Goal: Transaction & Acquisition: Purchase product/service

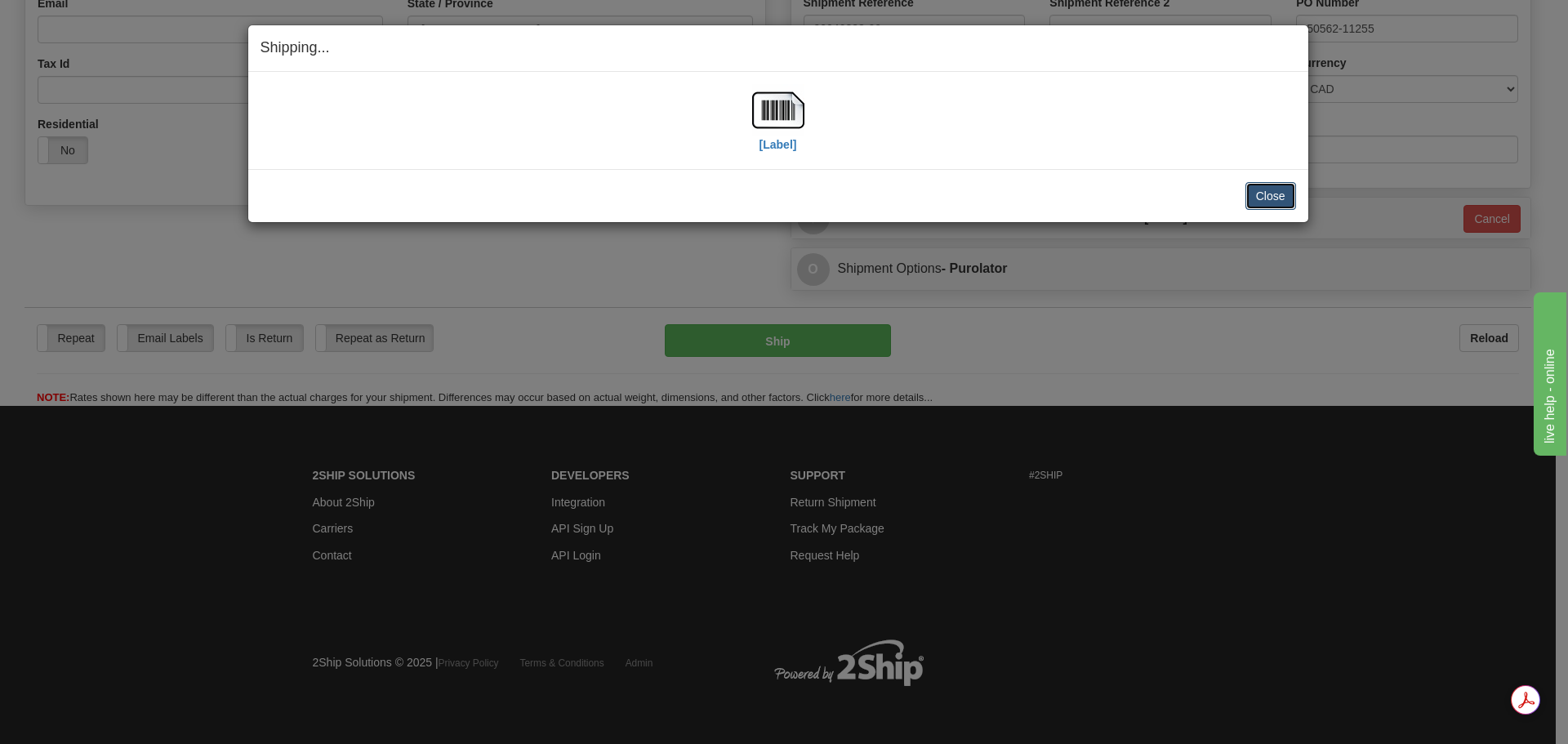
click at [1274, 201] on button "Close" at bounding box center [1271, 196] width 51 height 28
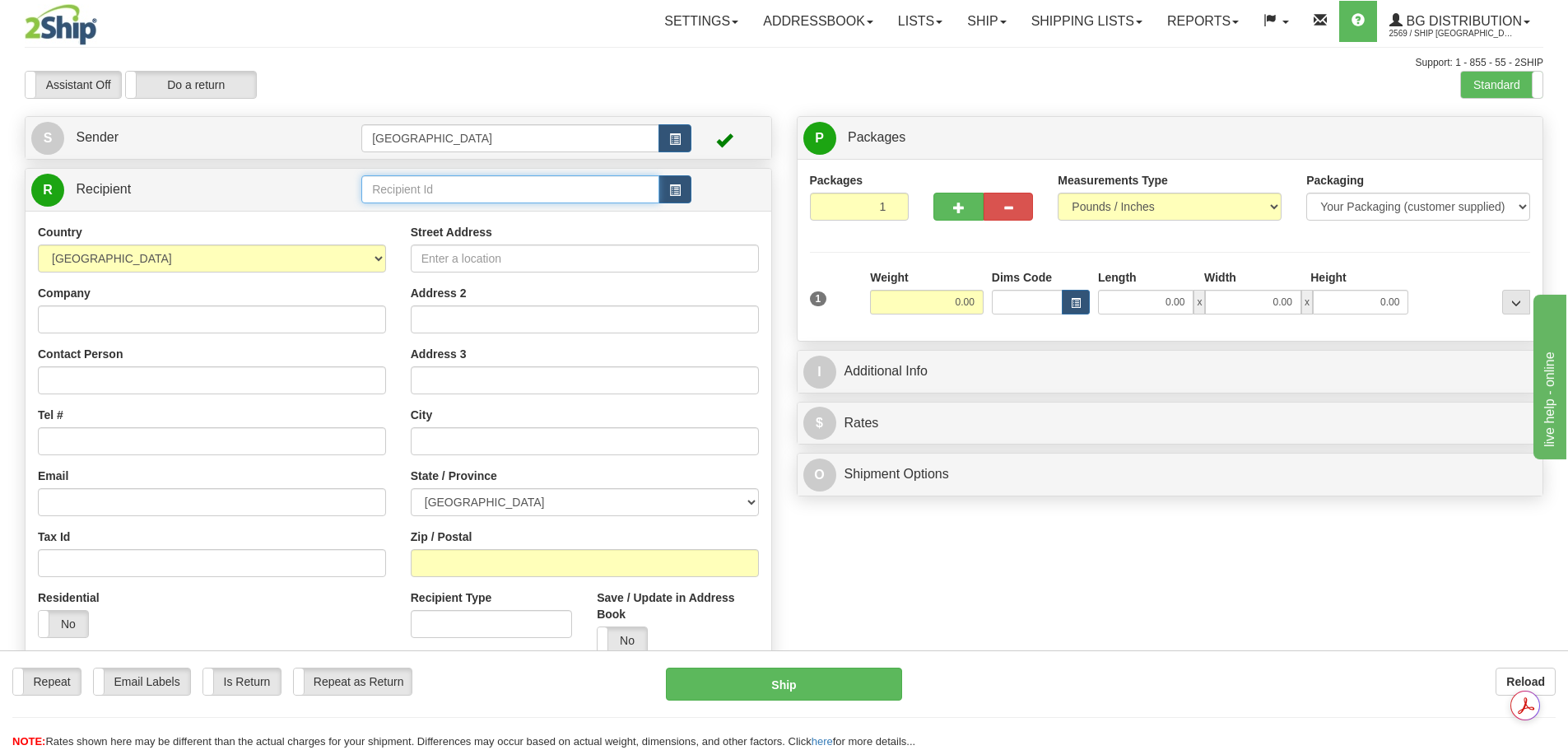
click at [411, 190] on input "text" at bounding box center [510, 190] width 298 height 28
click at [458, 210] on div "80014" at bounding box center [507, 215] width 282 height 18
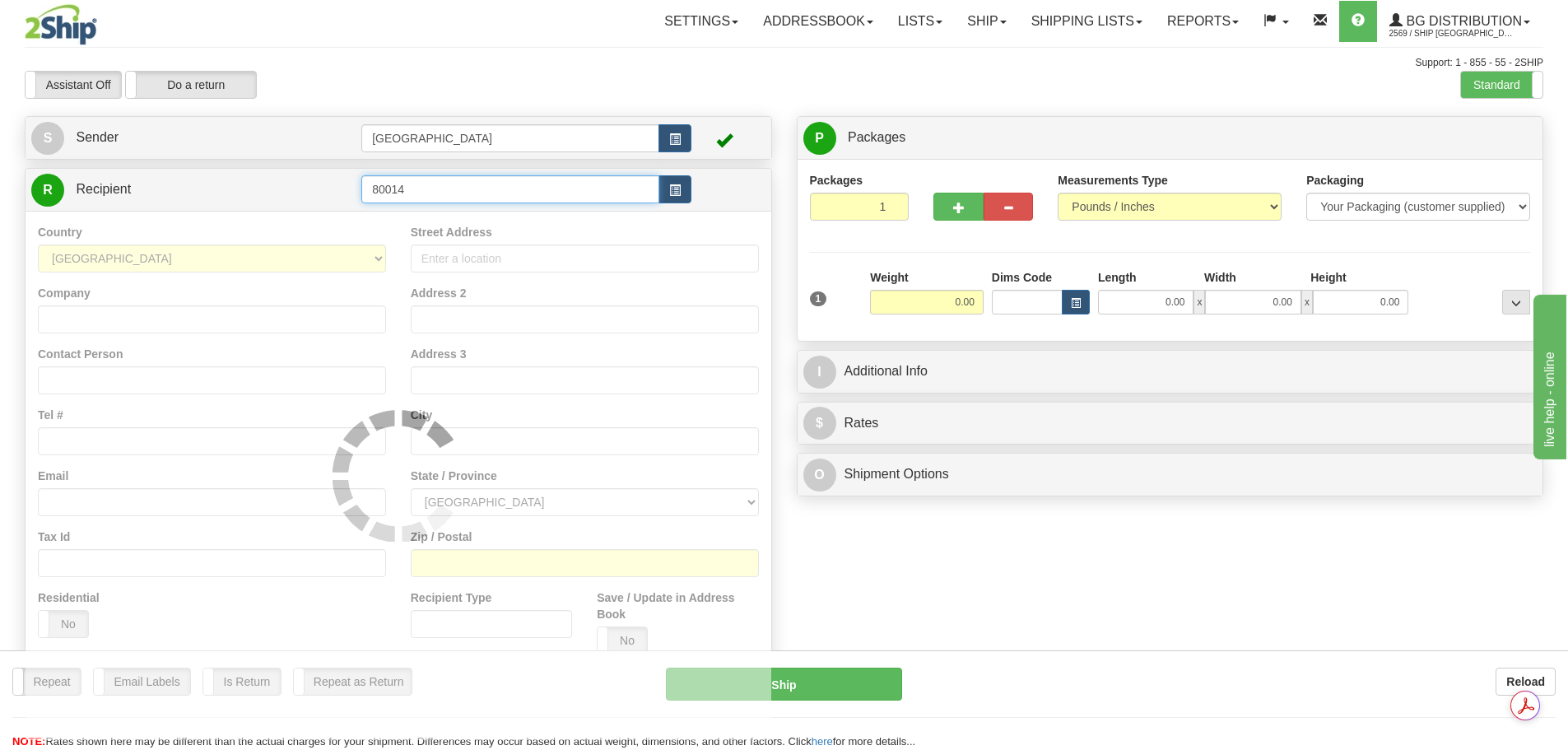
type input "80014"
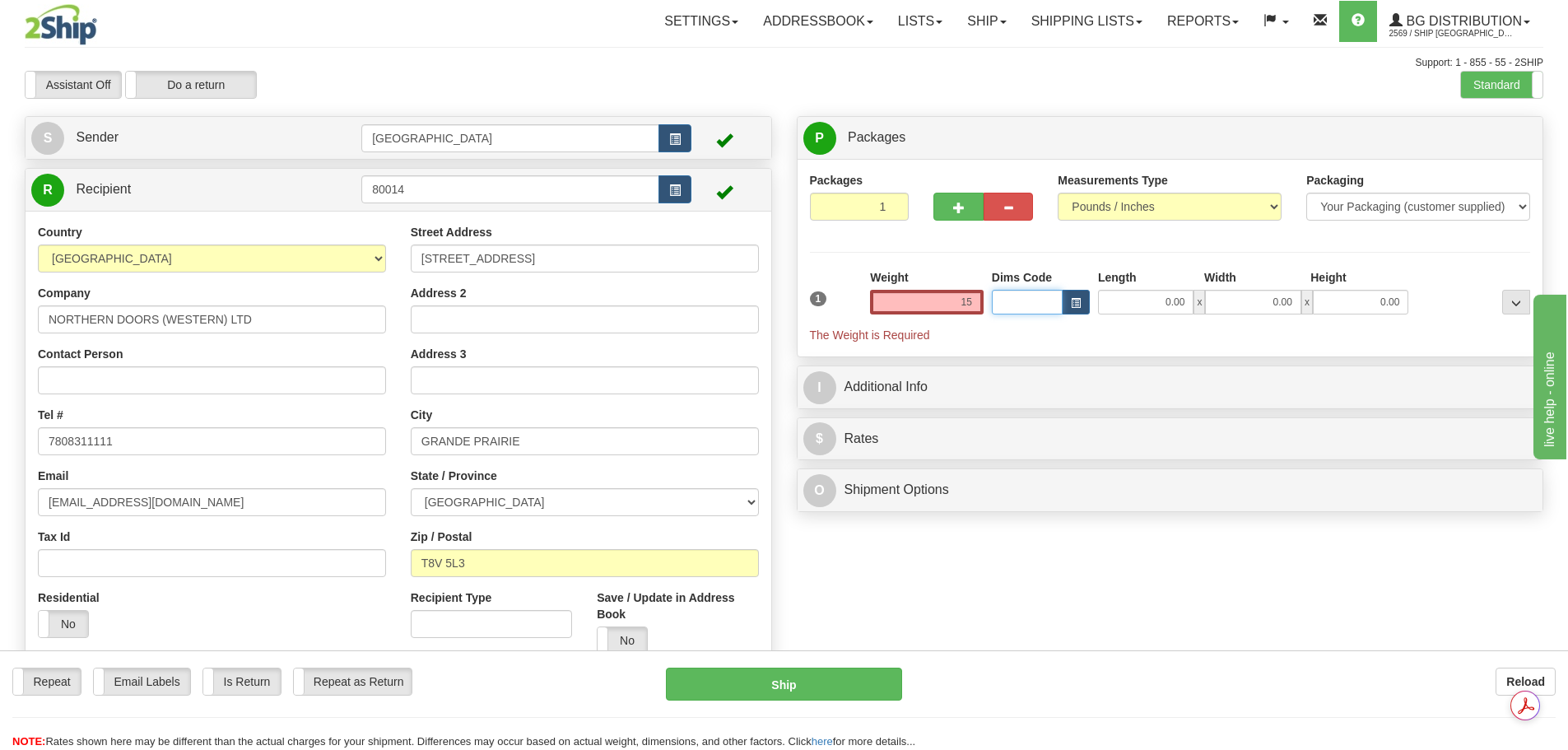
type input "15.00"
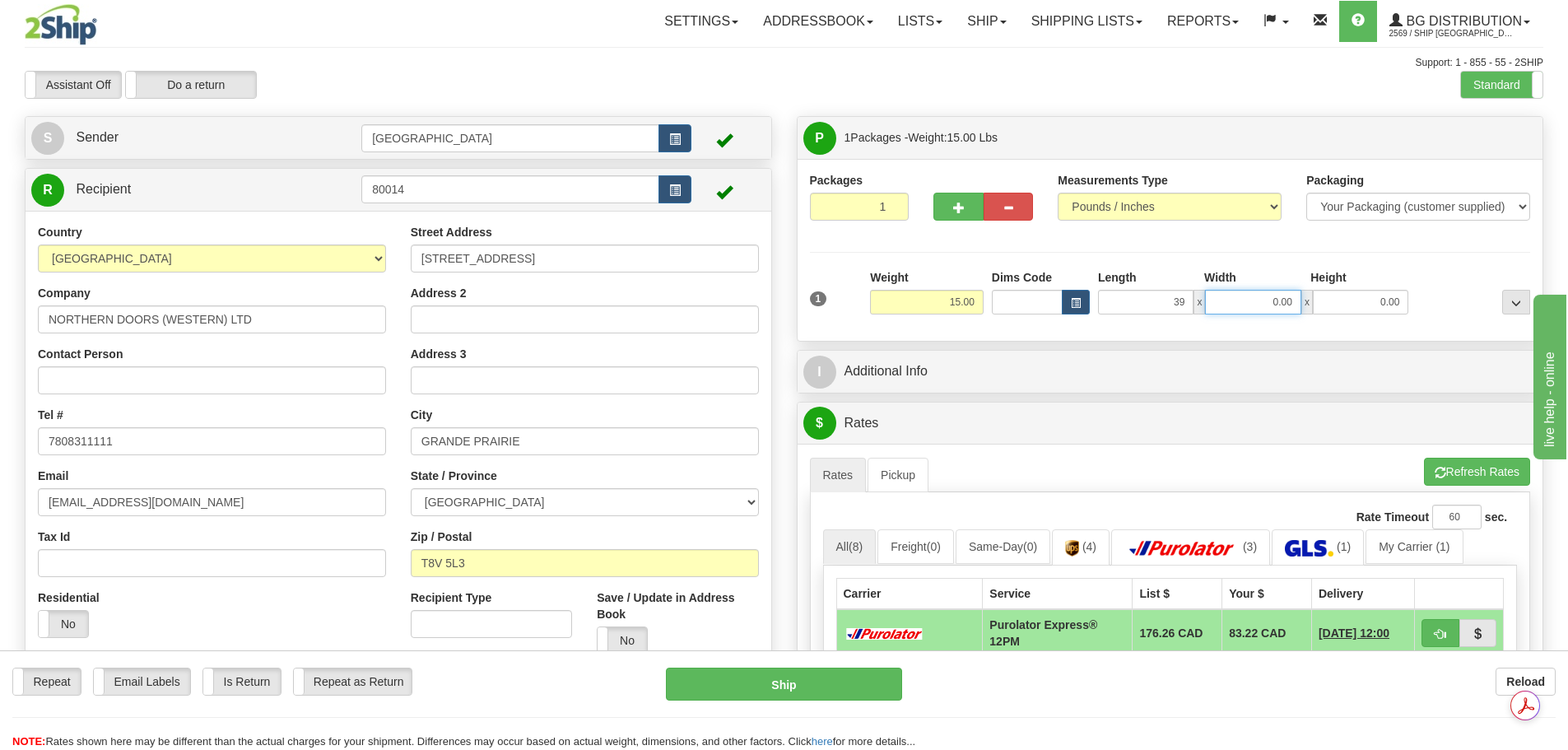
type input "39.00"
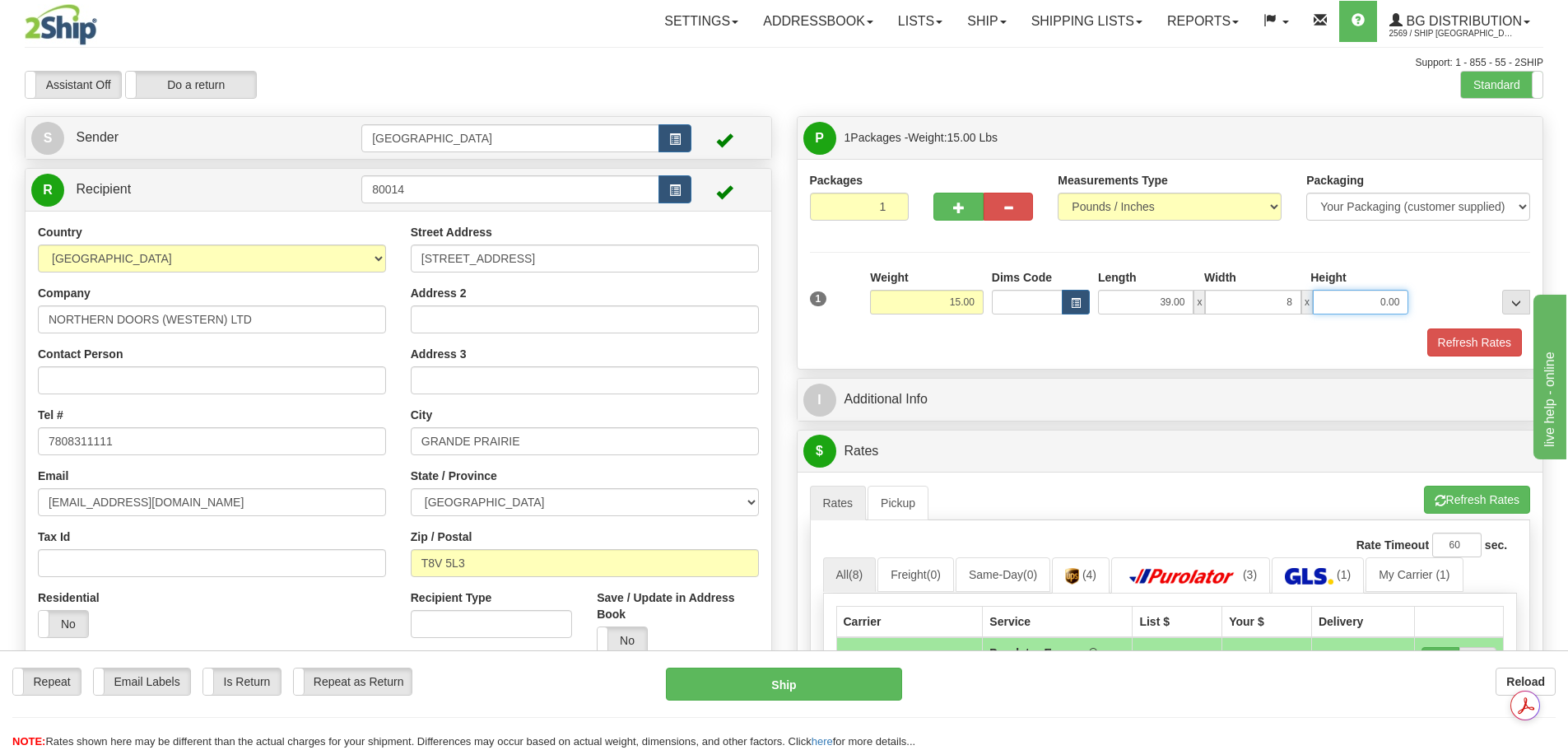
type input "8.00"
type input "6.00"
click at [940, 417] on div "I Additional Info" at bounding box center [1170, 399] width 746 height 42
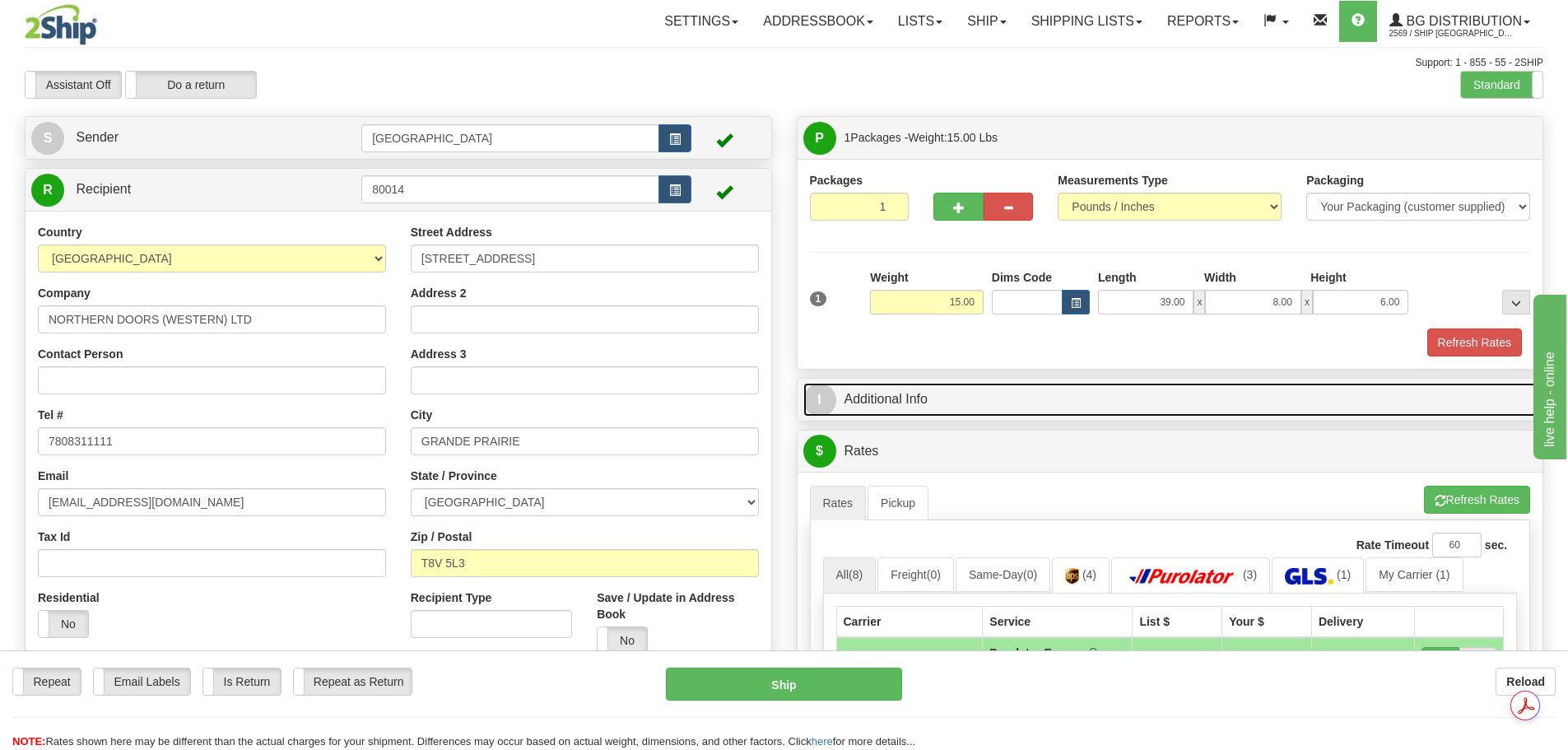
click at [952, 411] on link "I Additional Info" at bounding box center [1170, 399] width 734 height 34
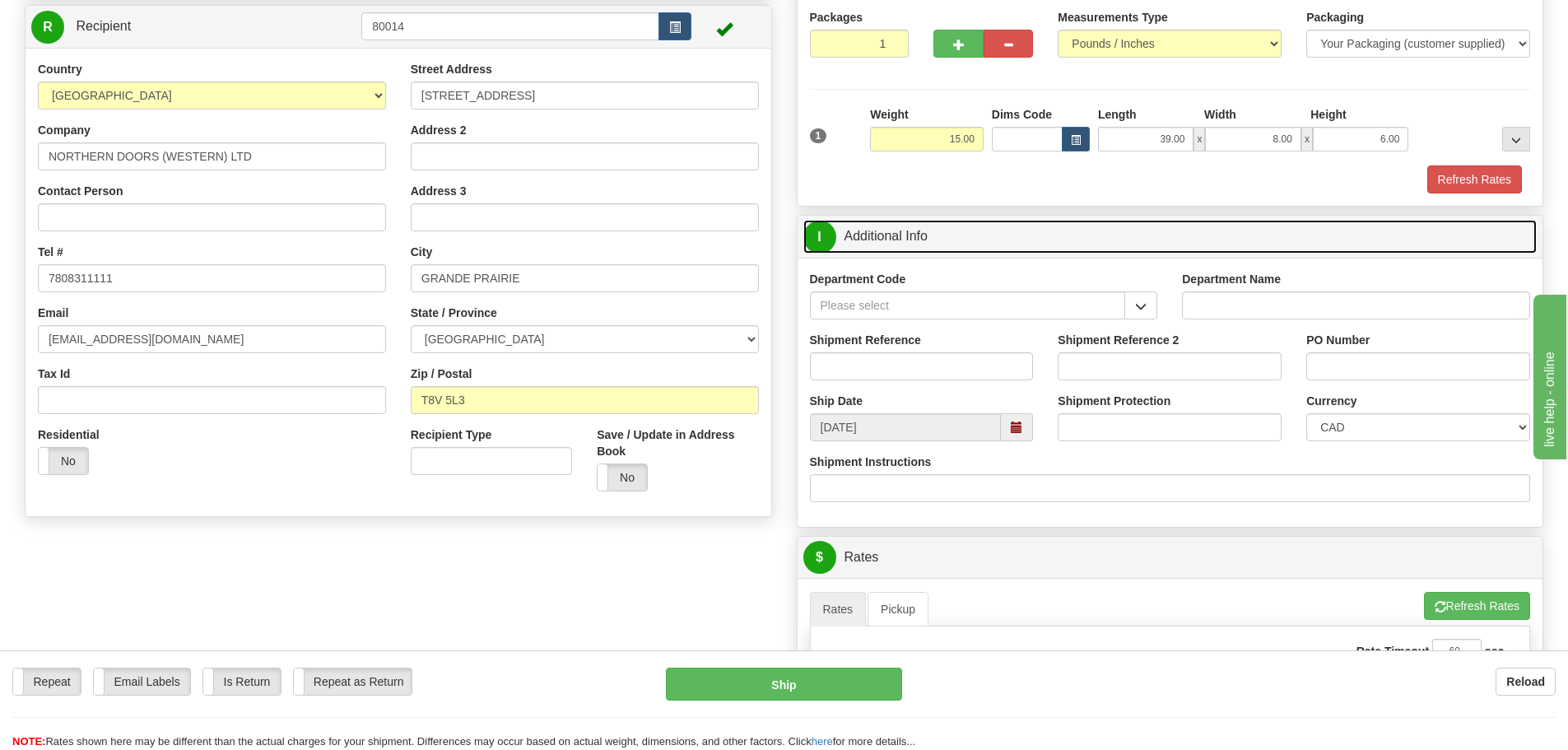
scroll to position [165, 0]
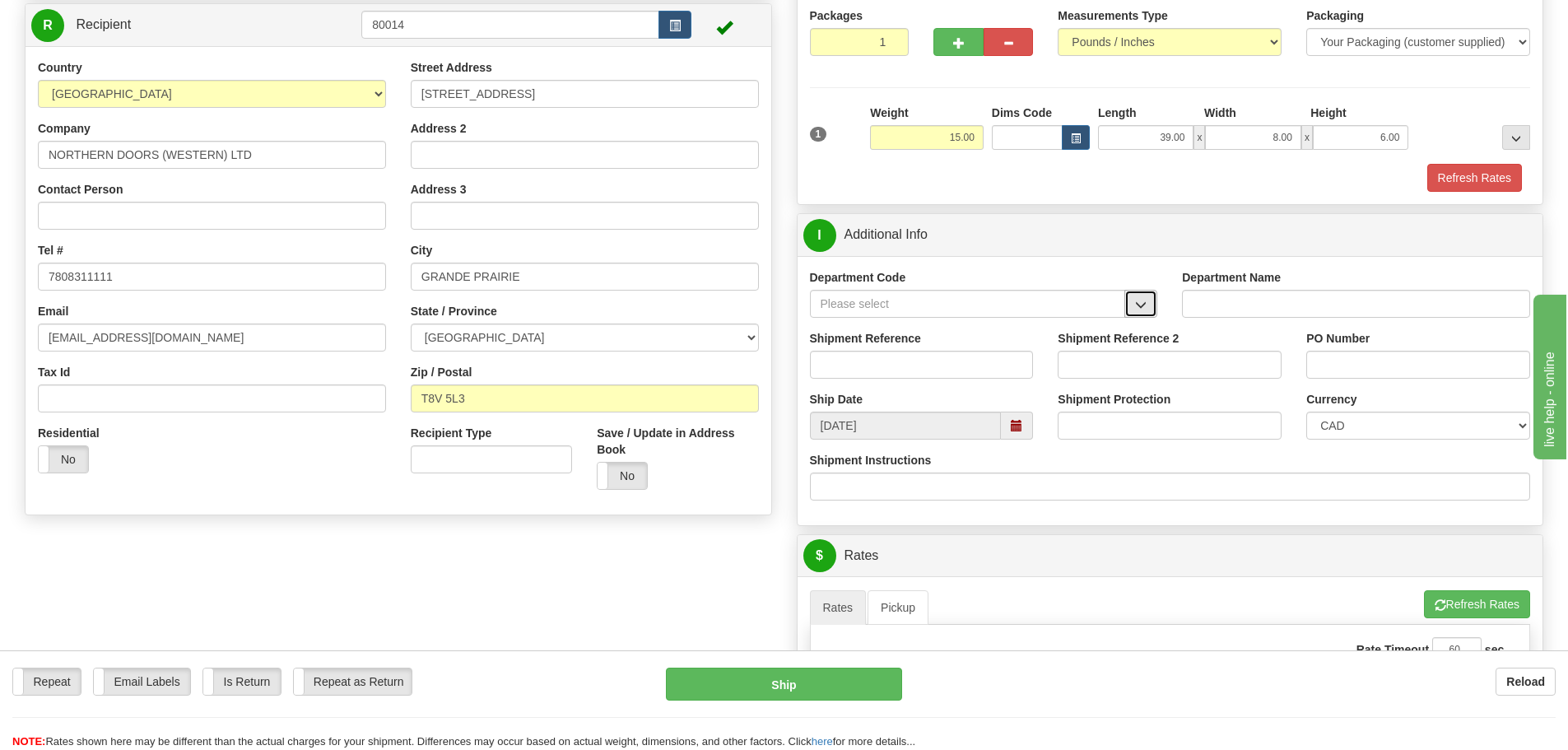
click at [1141, 302] on span "button" at bounding box center [1141, 304] width 12 height 11
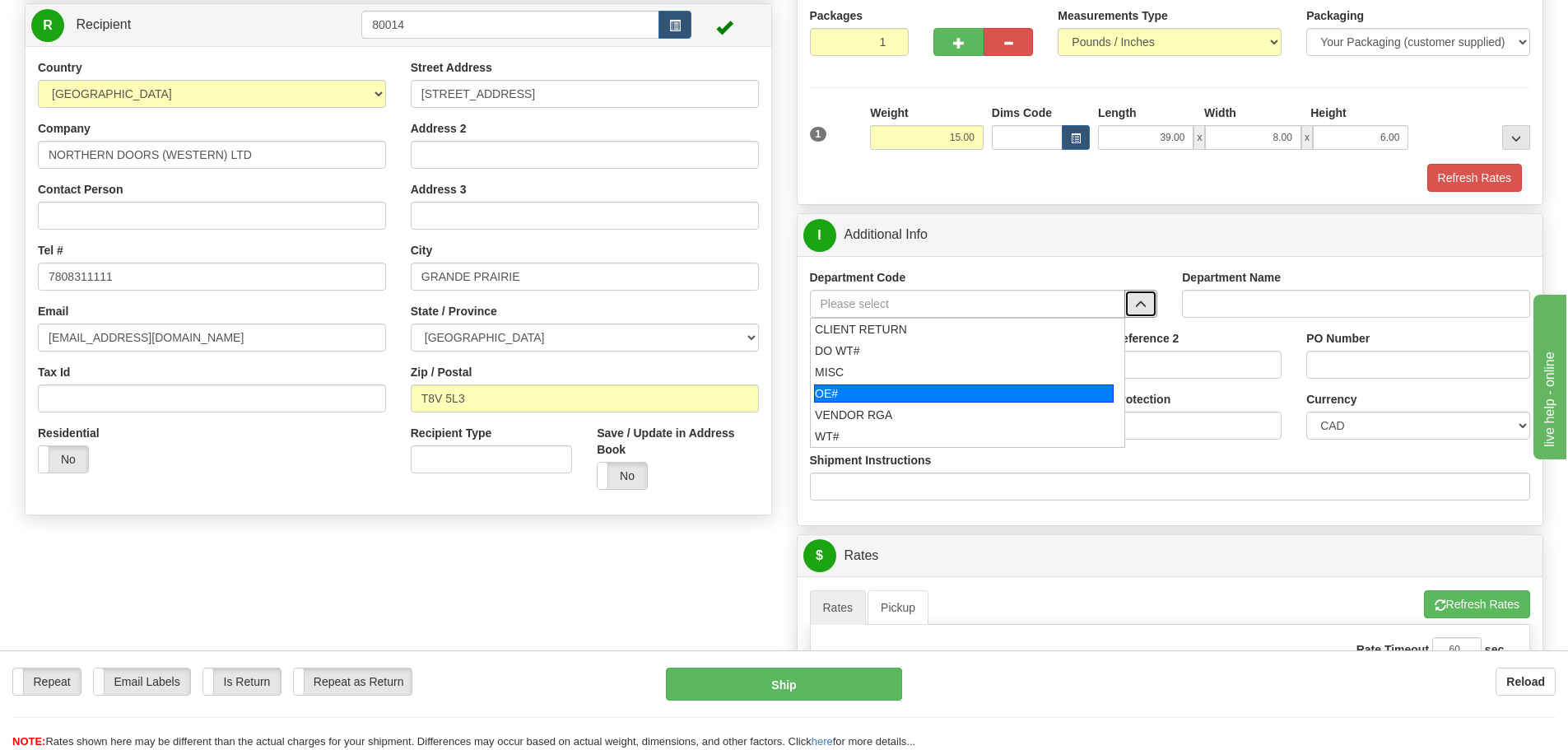
click at [908, 398] on div "OE#" at bounding box center [963, 394] width 299 height 18
type input "OE#"
type input "ORDERS"
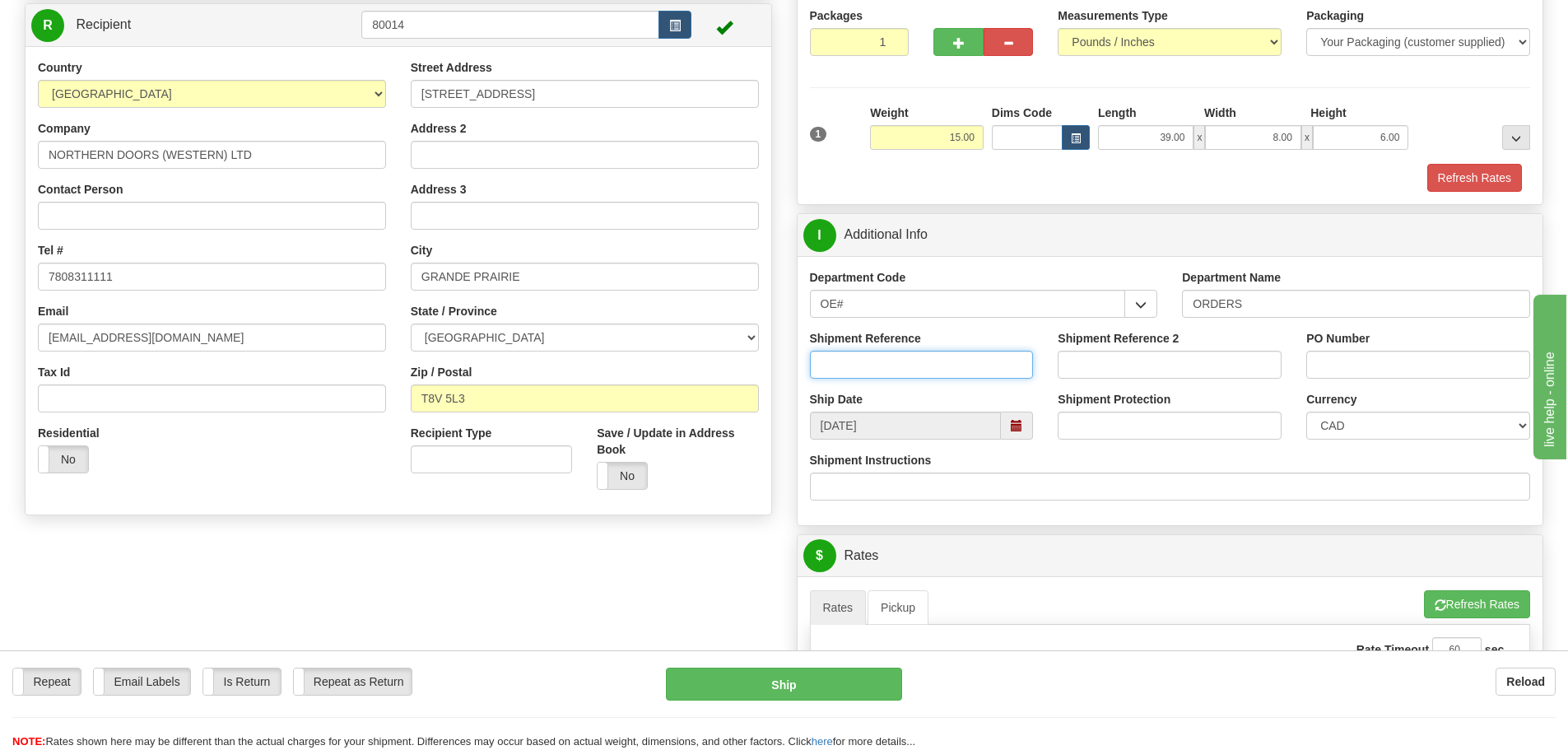
click at [869, 363] on input "Shipment Reference" at bounding box center [921, 365] width 224 height 28
type input "90038931-00"
type input "a"
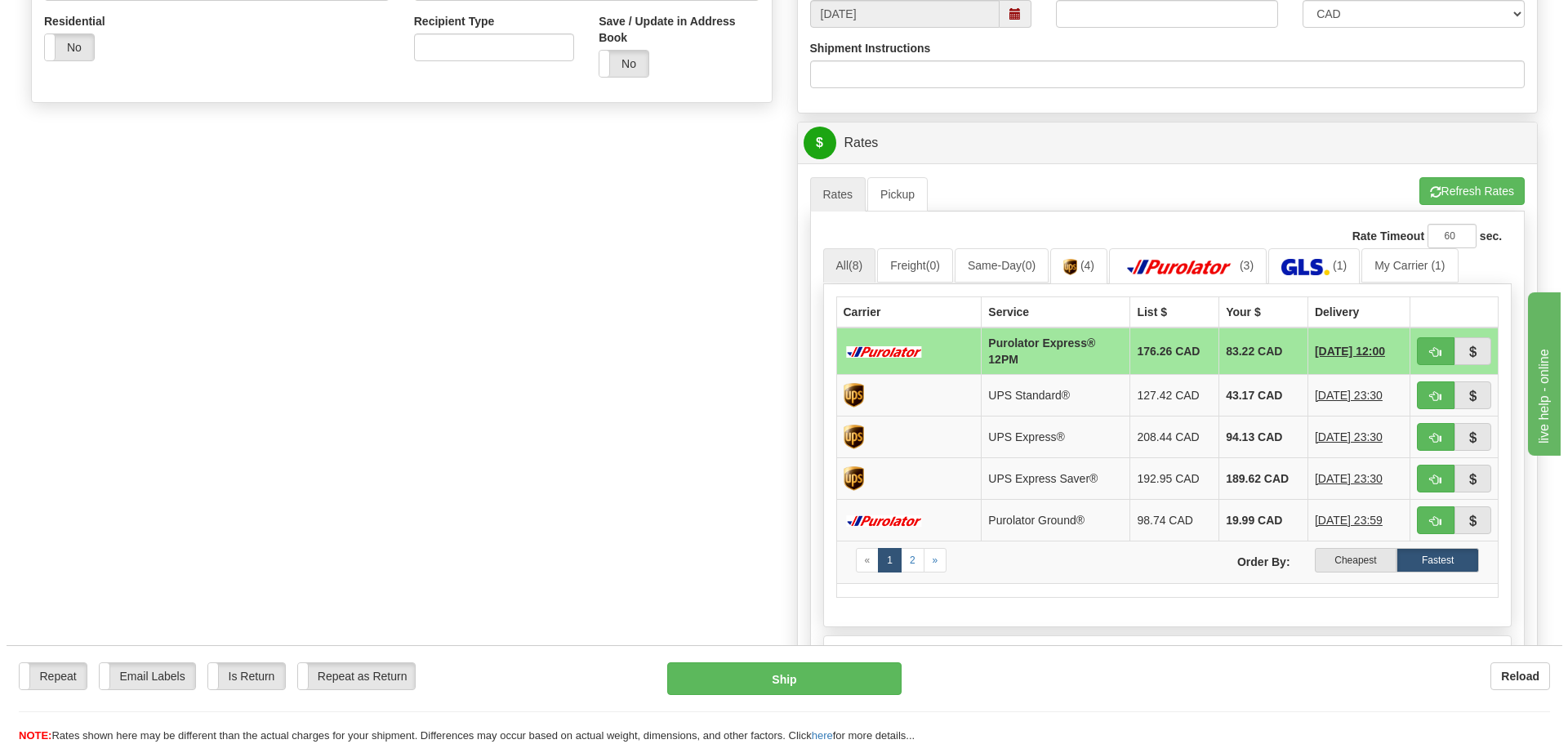
scroll to position [653, 0]
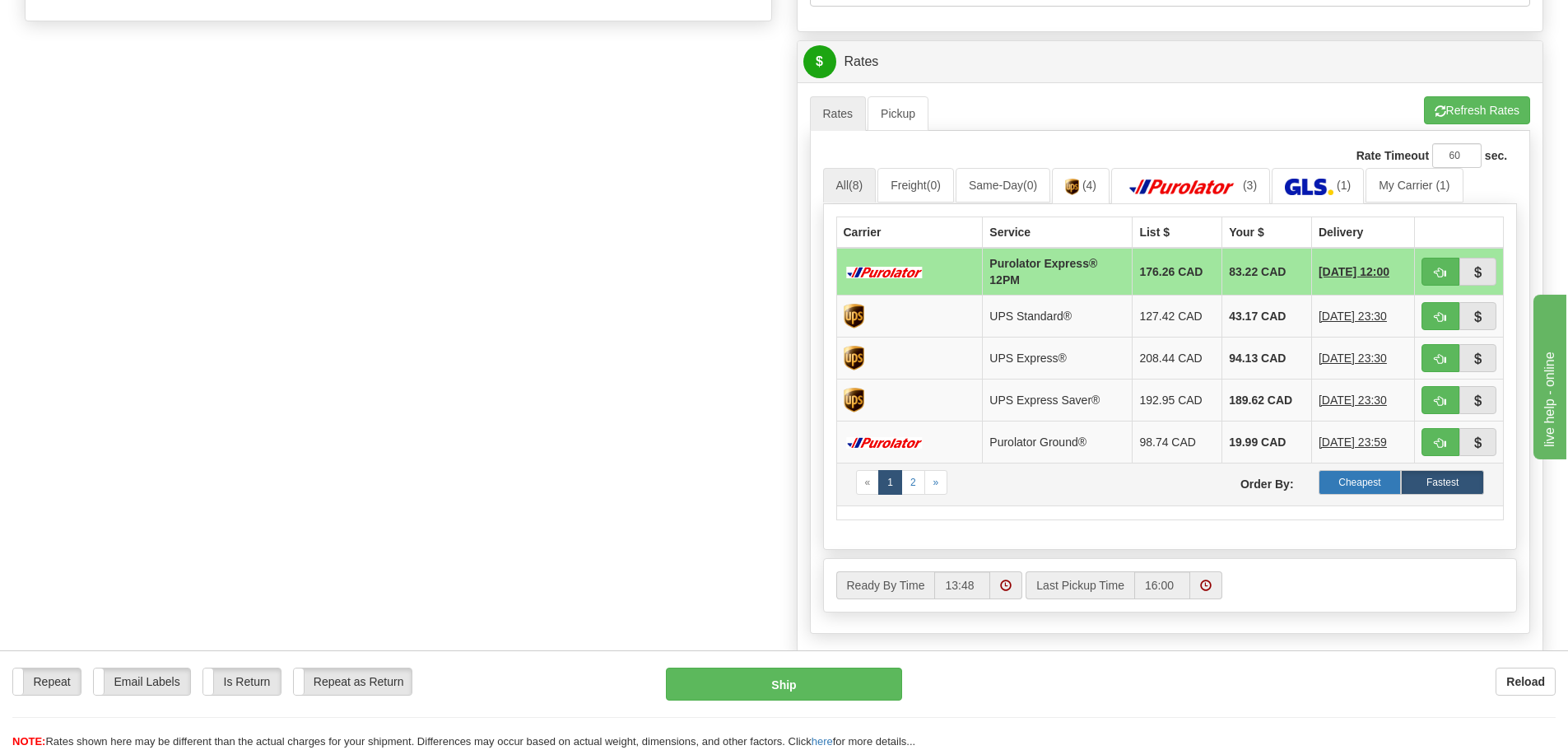
type input "AL40166"
click at [1376, 474] on label "Cheapest" at bounding box center [1359, 483] width 83 height 25
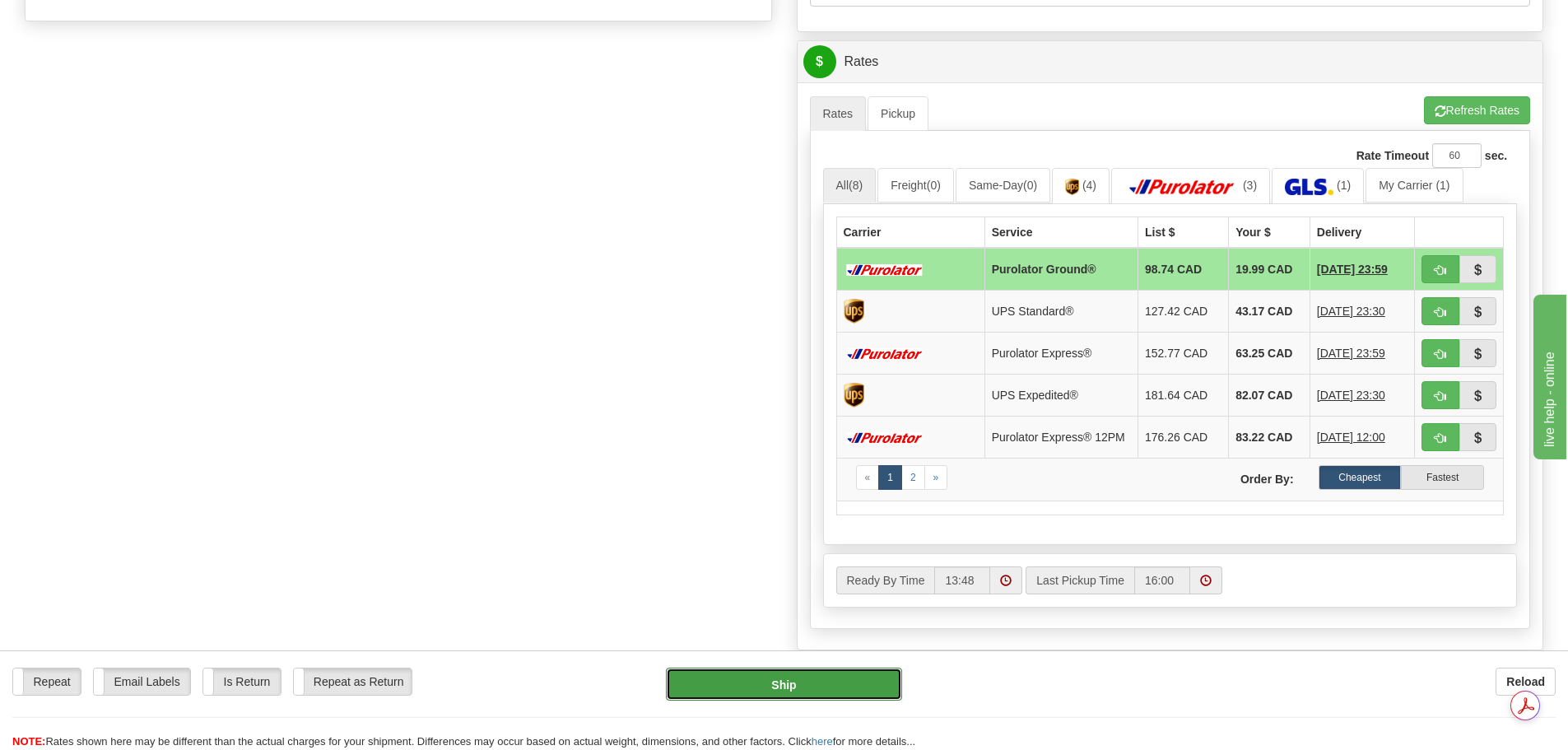
click at [784, 686] on button "Ship" at bounding box center [784, 684] width 236 height 33
type input "260"
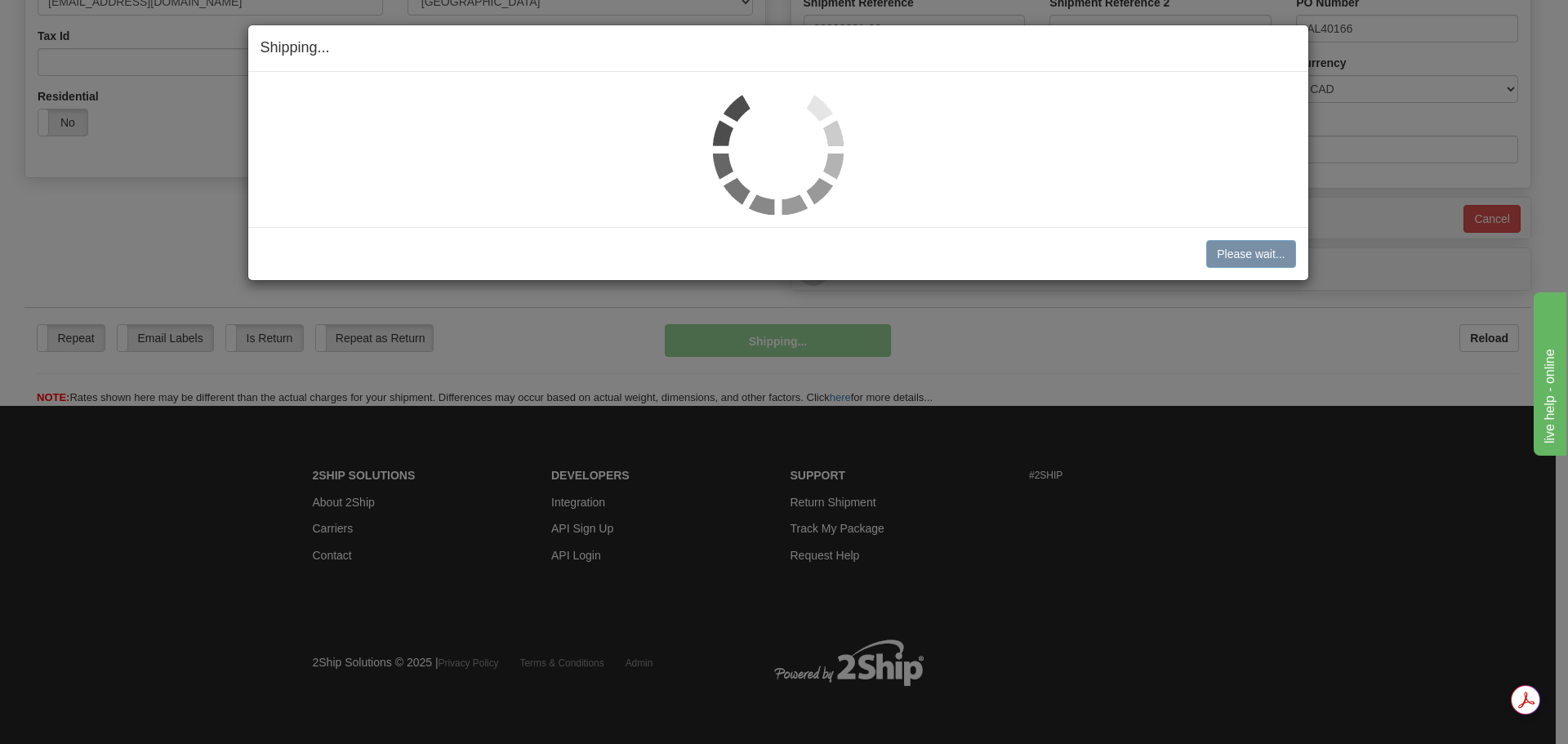
scroll to position [498, 0]
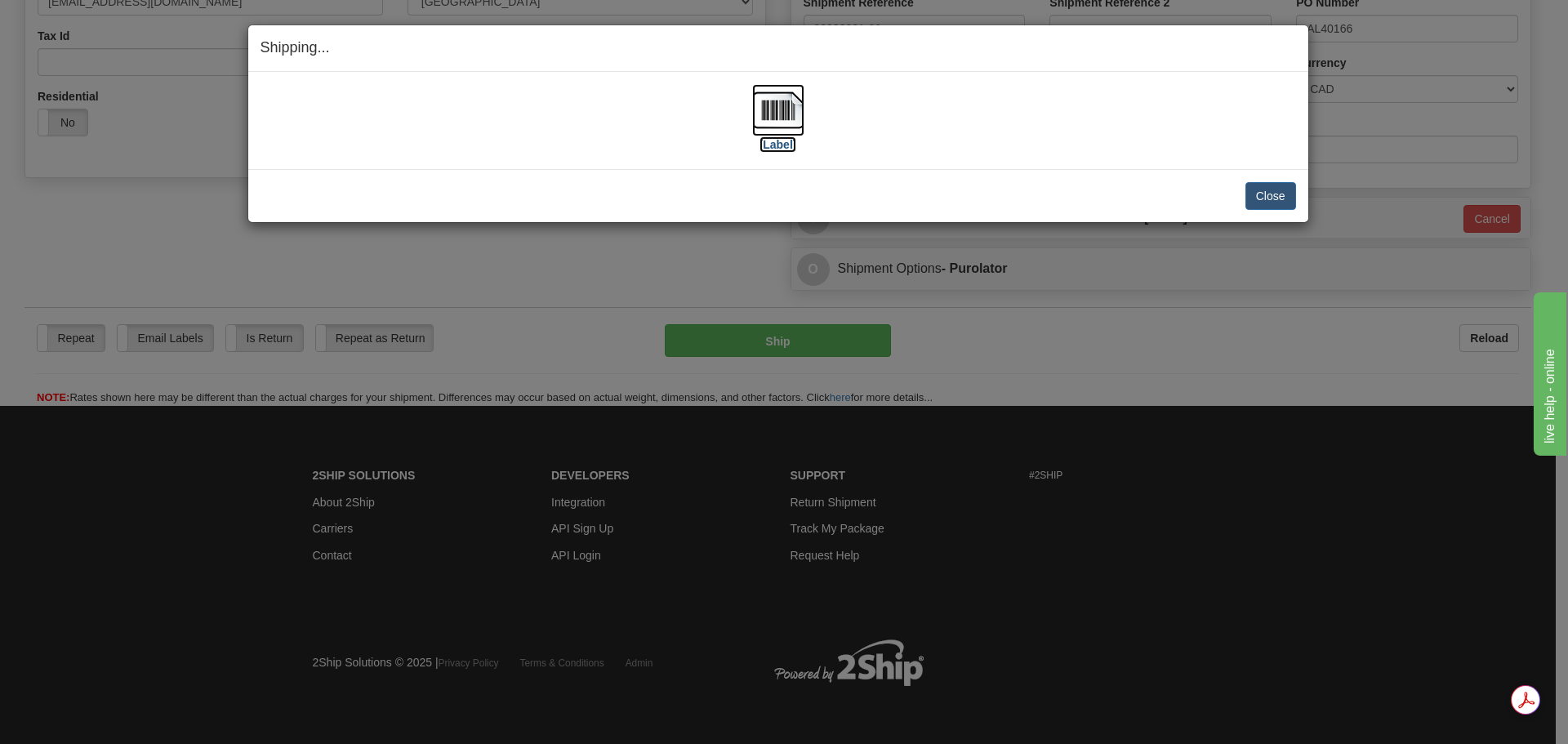
click at [775, 116] on img at bounding box center [778, 110] width 52 height 52
